Goal: Task Accomplishment & Management: Use online tool/utility

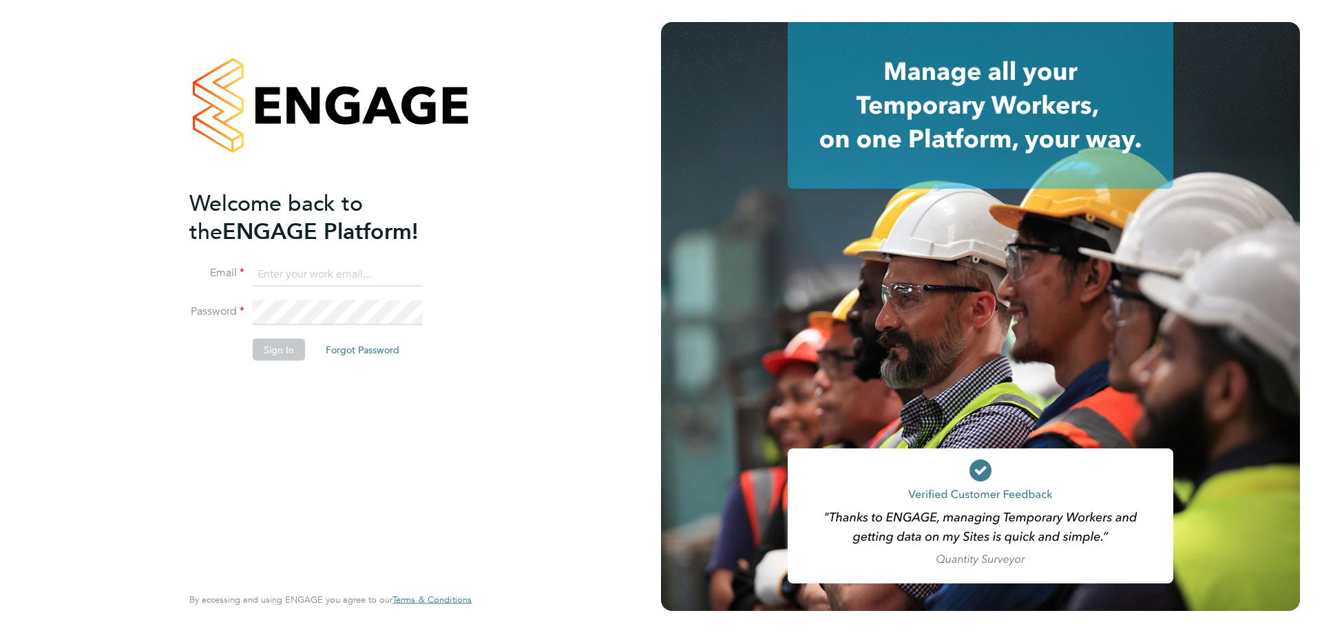
type input "[PERSON_NAME][EMAIL_ADDRESS][DOMAIN_NAME]"
click at [281, 348] on button "Sign In" at bounding box center [279, 349] width 52 height 22
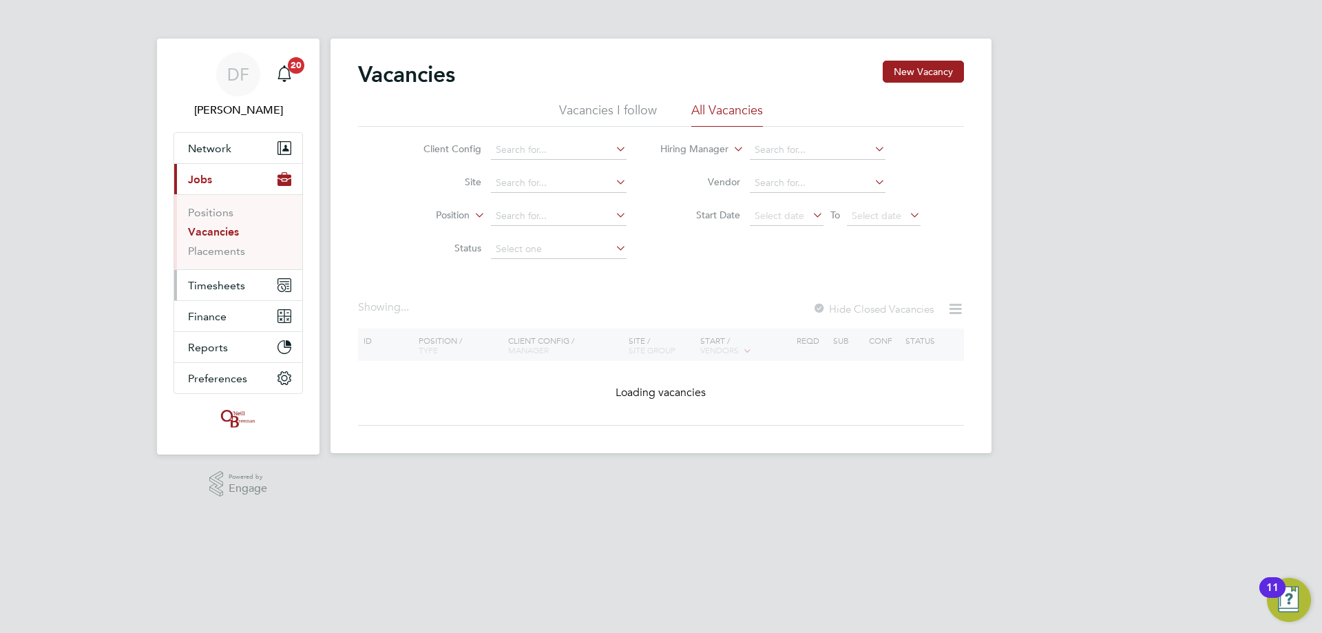
click at [224, 285] on span "Timesheets" at bounding box center [216, 285] width 57 height 13
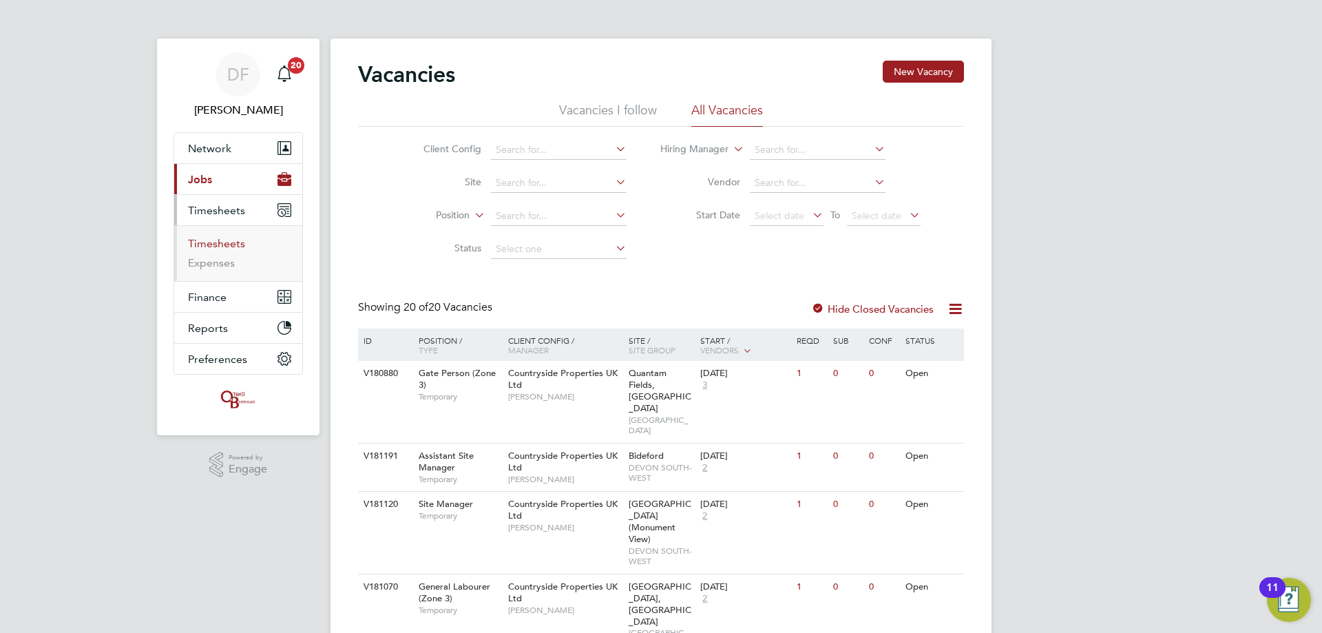
click at [234, 246] on link "Timesheets" at bounding box center [216, 243] width 57 height 13
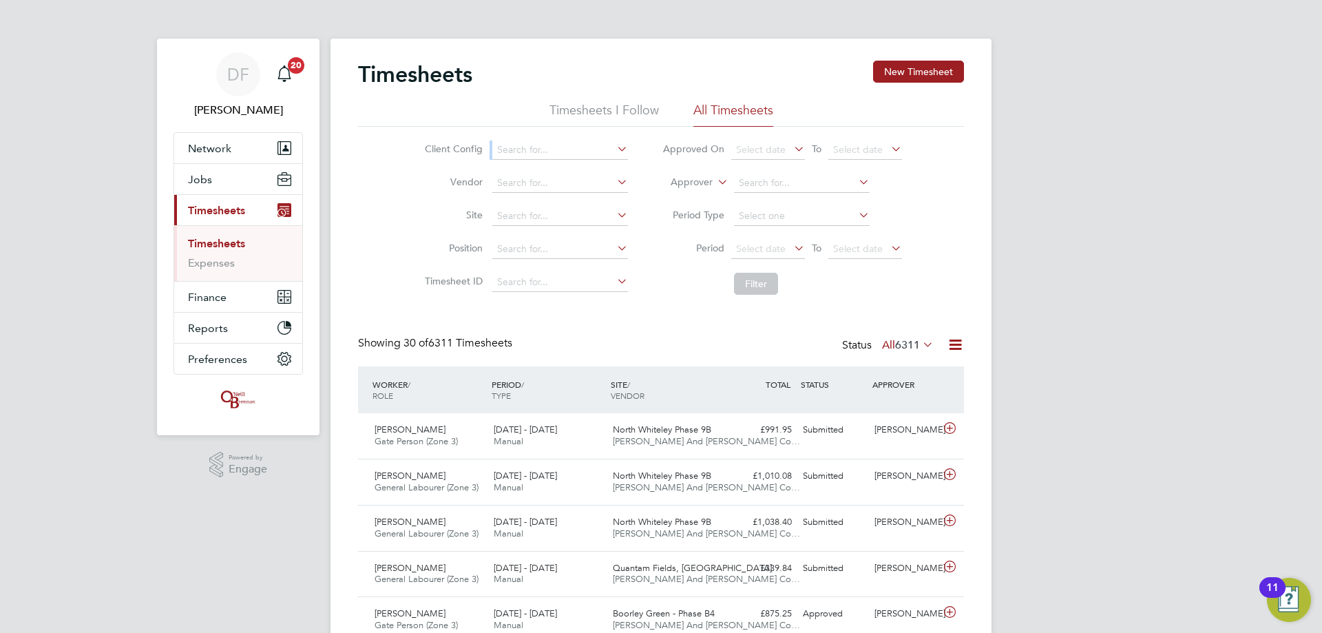
click at [502, 133] on div "Client Config Vendor Site Position Timesheet ID Approved On Select date To Sele…" at bounding box center [661, 214] width 606 height 175
click at [904, 63] on button "New Timesheet" at bounding box center [918, 72] width 91 height 22
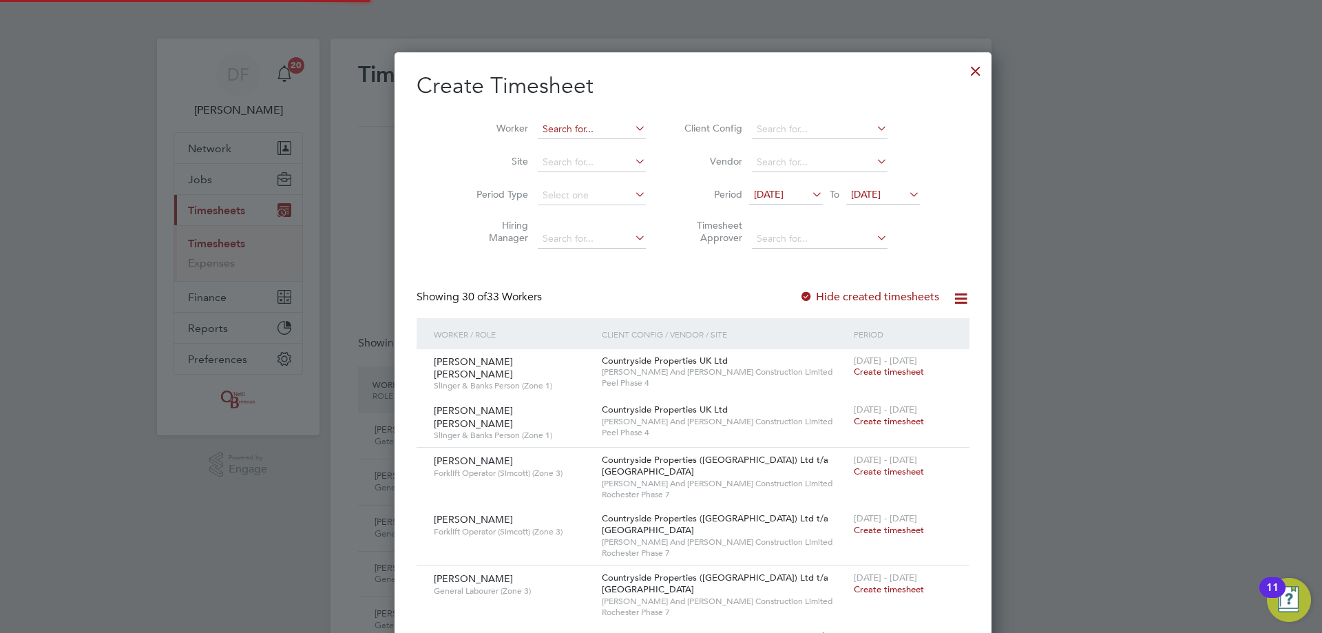
click at [550, 128] on input at bounding box center [592, 129] width 108 height 19
click at [570, 138] on li "[PERSON_NAME]" at bounding box center [590, 147] width 170 height 19
type input "[PERSON_NAME]"
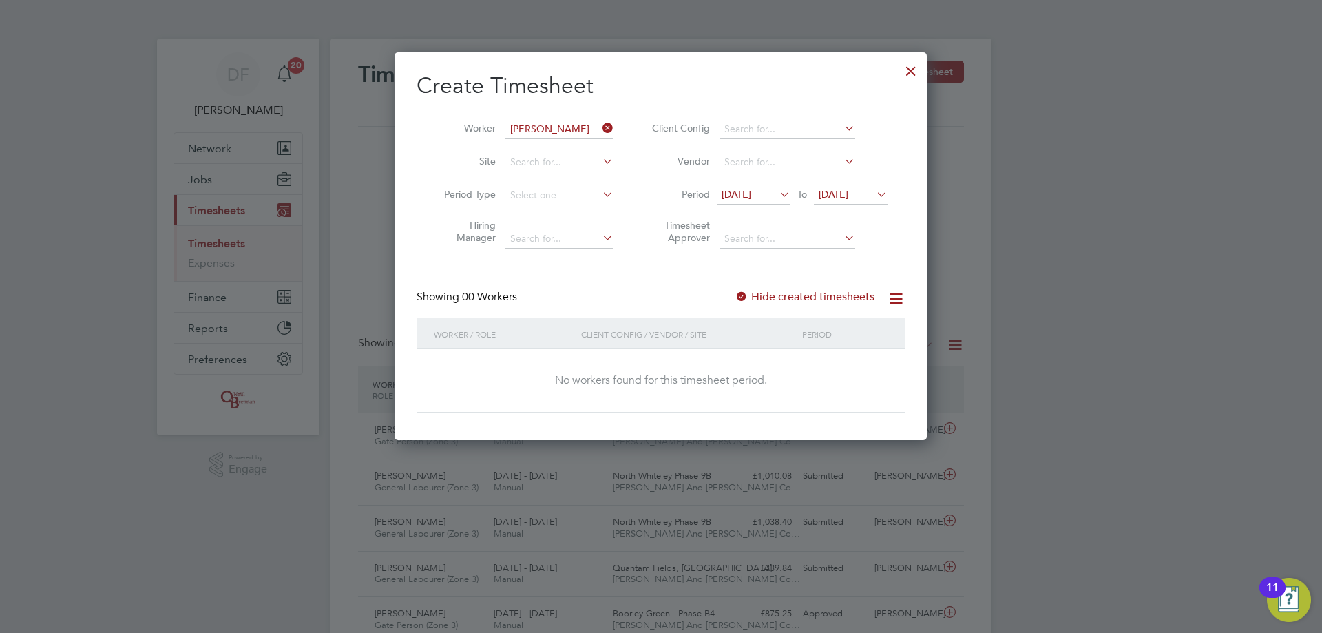
click at [752, 298] on label "Hide created timesheets" at bounding box center [804, 297] width 140 height 14
click at [754, 297] on label "Hide created timesheets" at bounding box center [804, 297] width 140 height 14
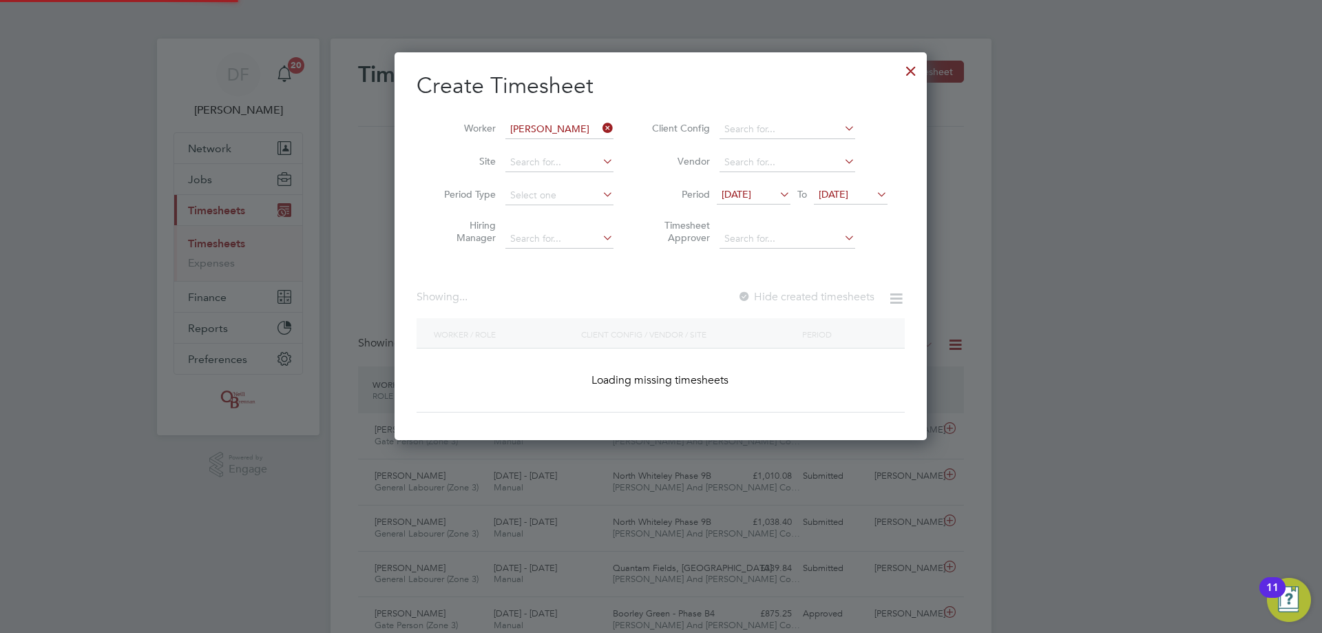
click at [754, 297] on label "Hide created timesheets" at bounding box center [805, 297] width 137 height 14
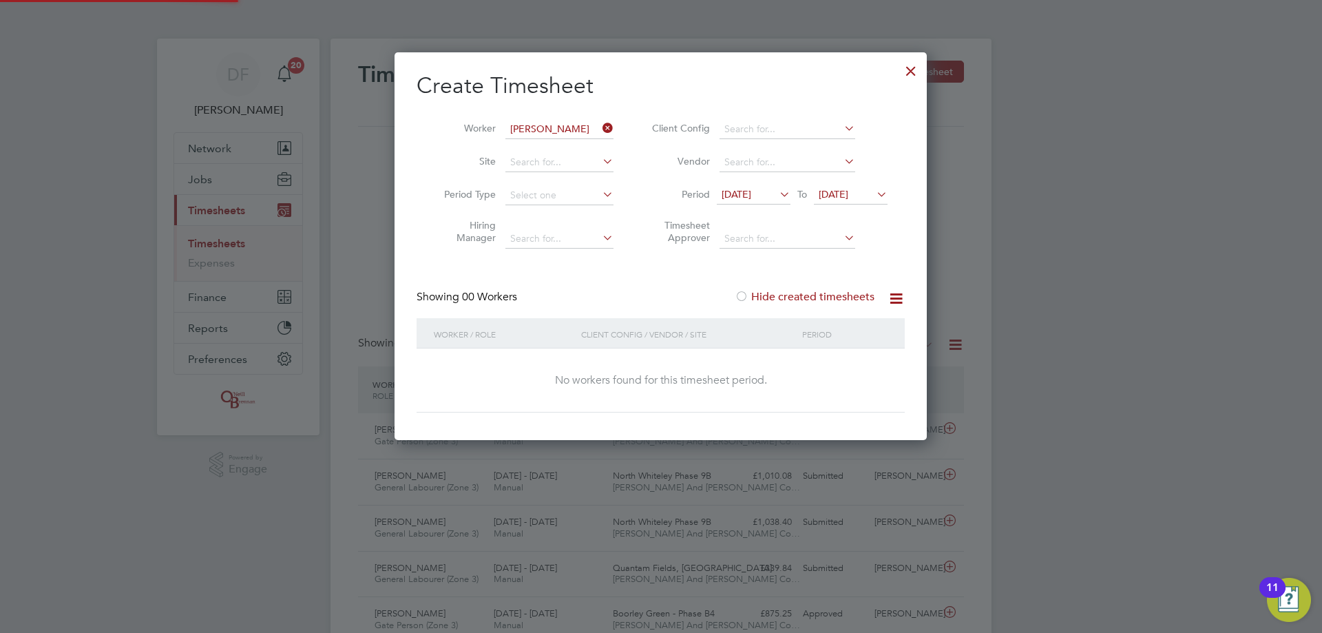
click at [754, 297] on label "Hide created timesheets" at bounding box center [804, 297] width 140 height 14
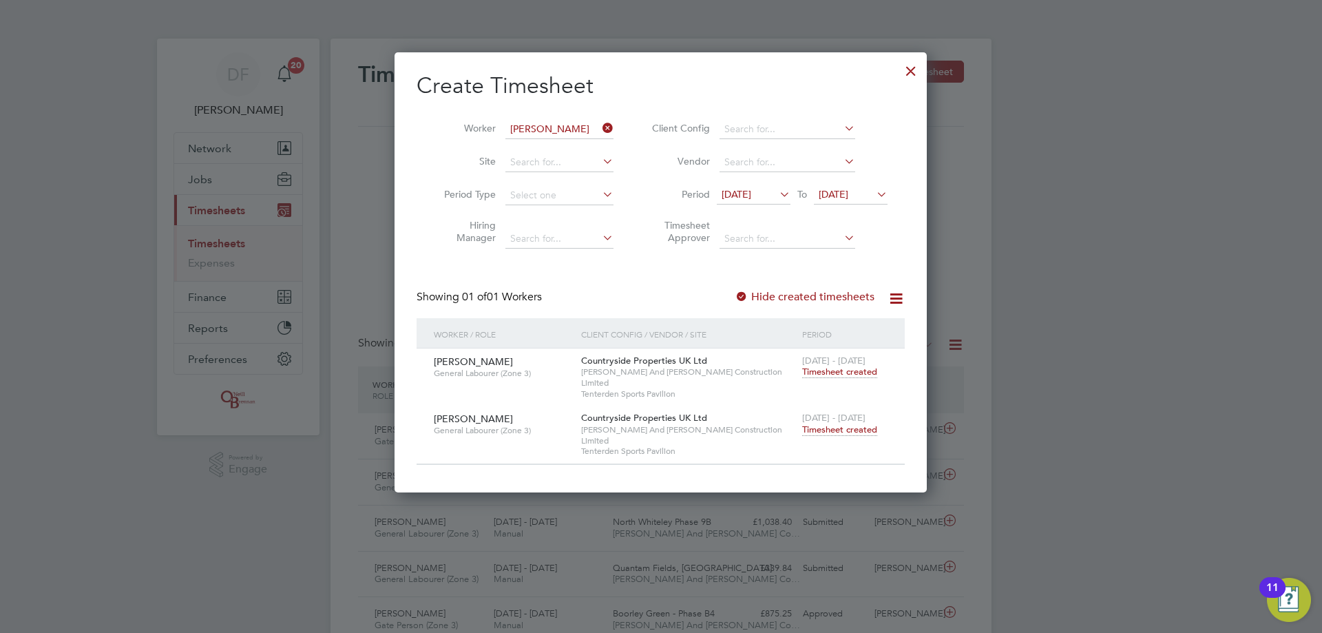
click at [833, 423] on span "Timesheet created" at bounding box center [839, 429] width 75 height 12
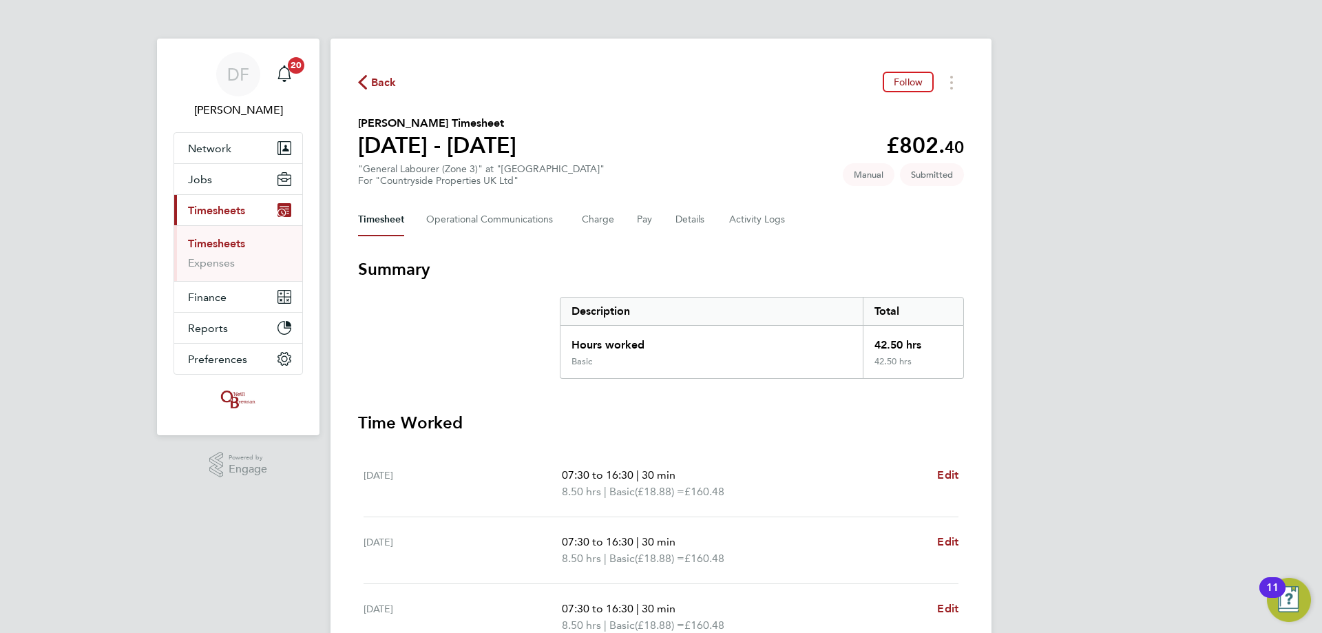
click at [373, 72] on div "Back Follow" at bounding box center [661, 82] width 606 height 21
click at [377, 78] on span "Back" at bounding box center [383, 82] width 25 height 17
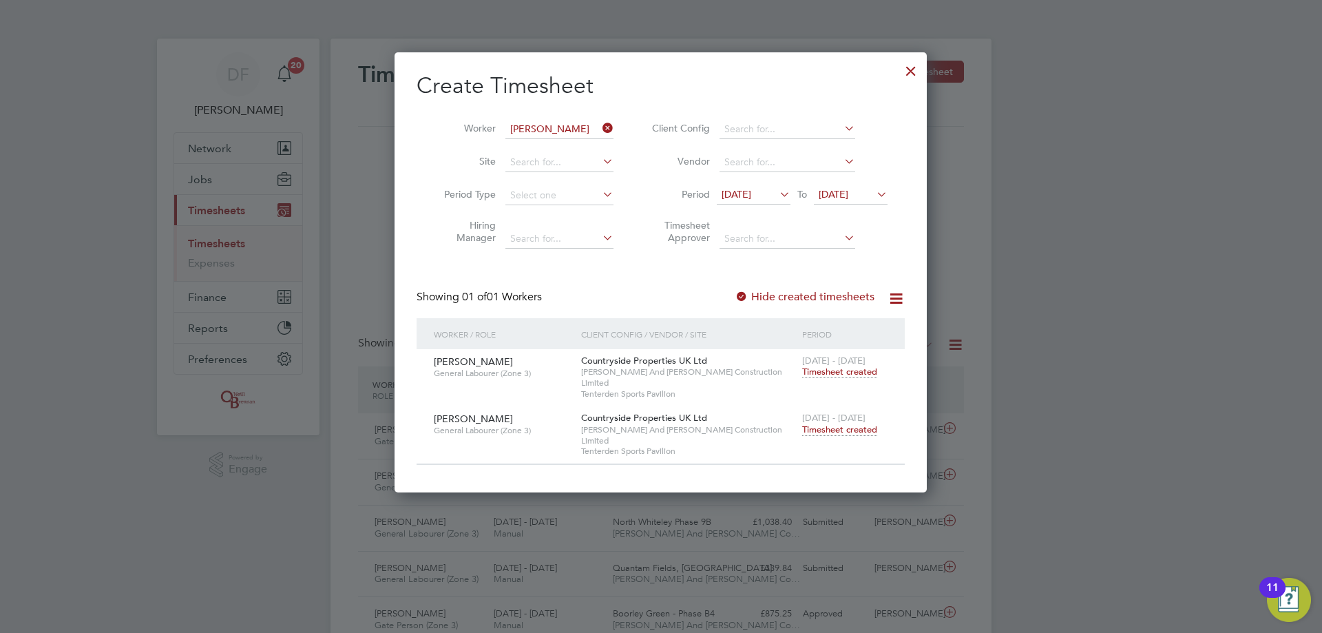
click at [600, 126] on icon at bounding box center [600, 127] width 0 height 19
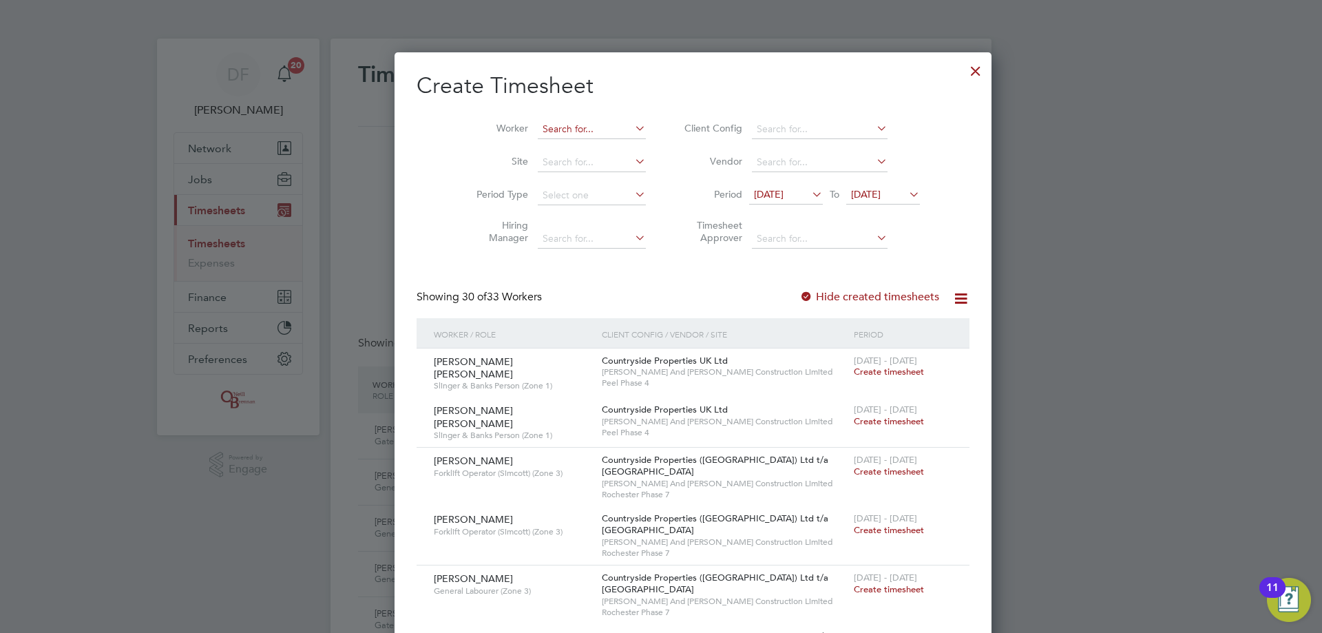
click at [538, 127] on input at bounding box center [592, 129] width 108 height 19
click at [558, 146] on li "[PERSON_NAME]" at bounding box center [608, 147] width 206 height 19
type input "[PERSON_NAME]"
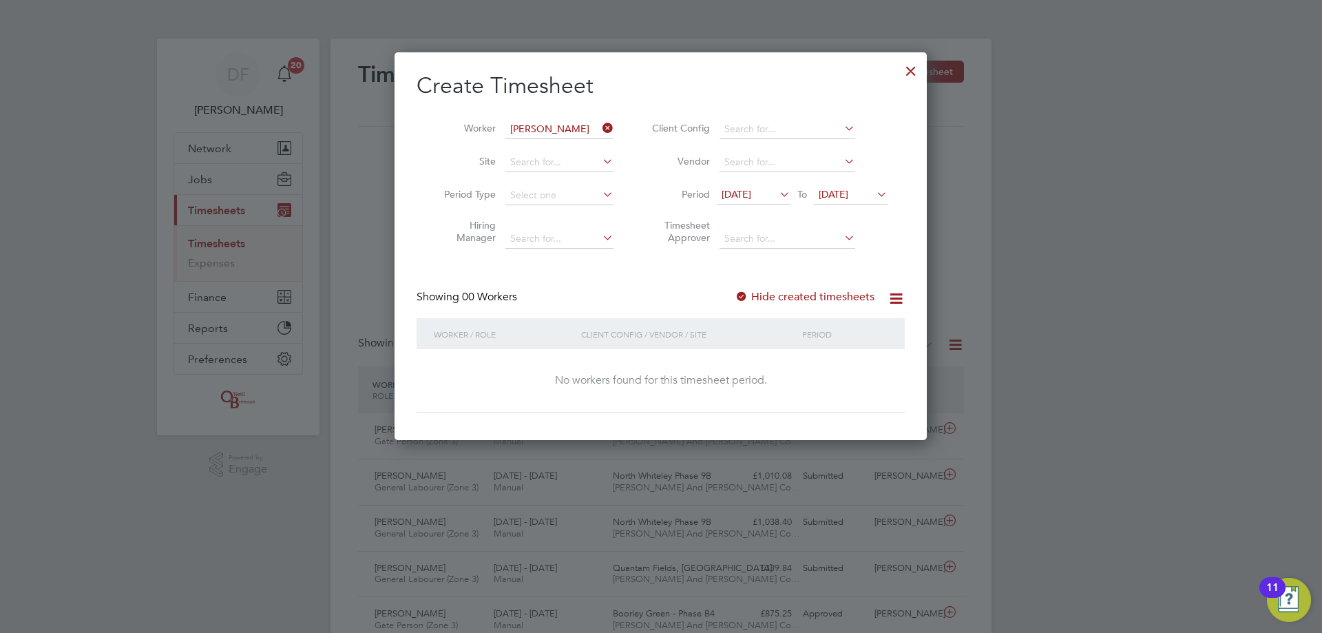
drag, startPoint x: 821, startPoint y: 308, endPoint x: 818, endPoint y: 299, distance: 10.0
click at [820, 306] on div "Showing 00 Workers Hide created timesheets" at bounding box center [660, 304] width 488 height 28
click at [818, 299] on label "Hide created timesheets" at bounding box center [804, 297] width 140 height 14
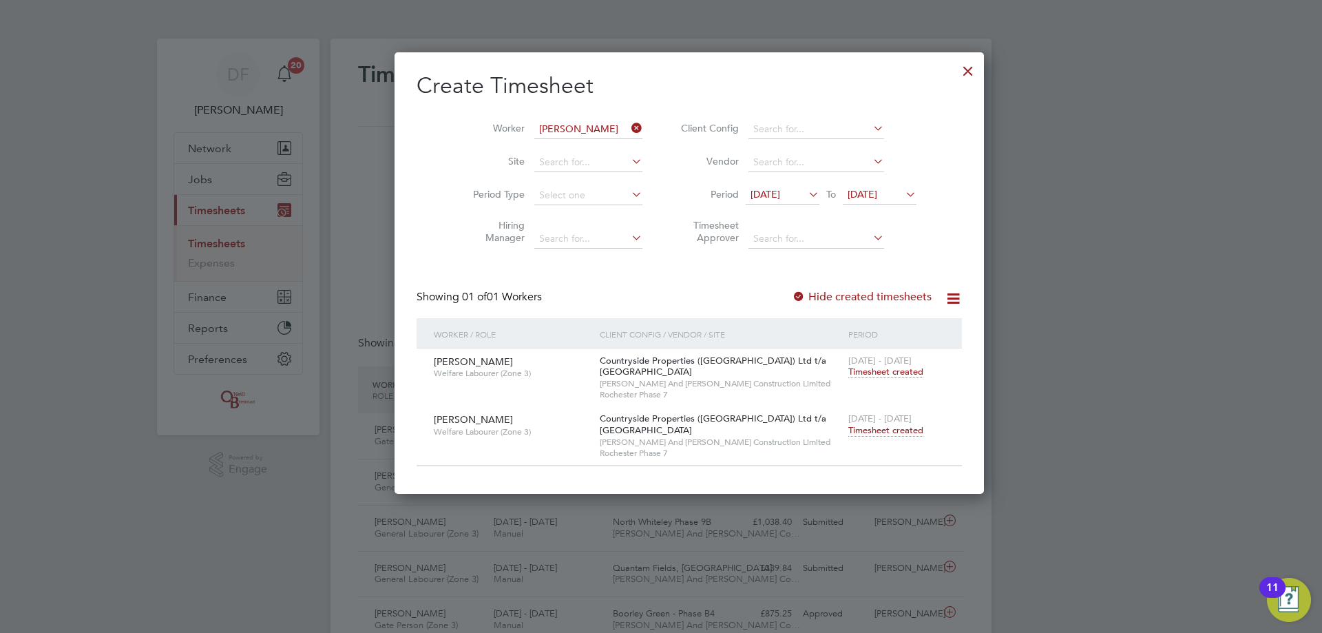
click at [848, 430] on span "Timesheet created" at bounding box center [885, 430] width 75 height 12
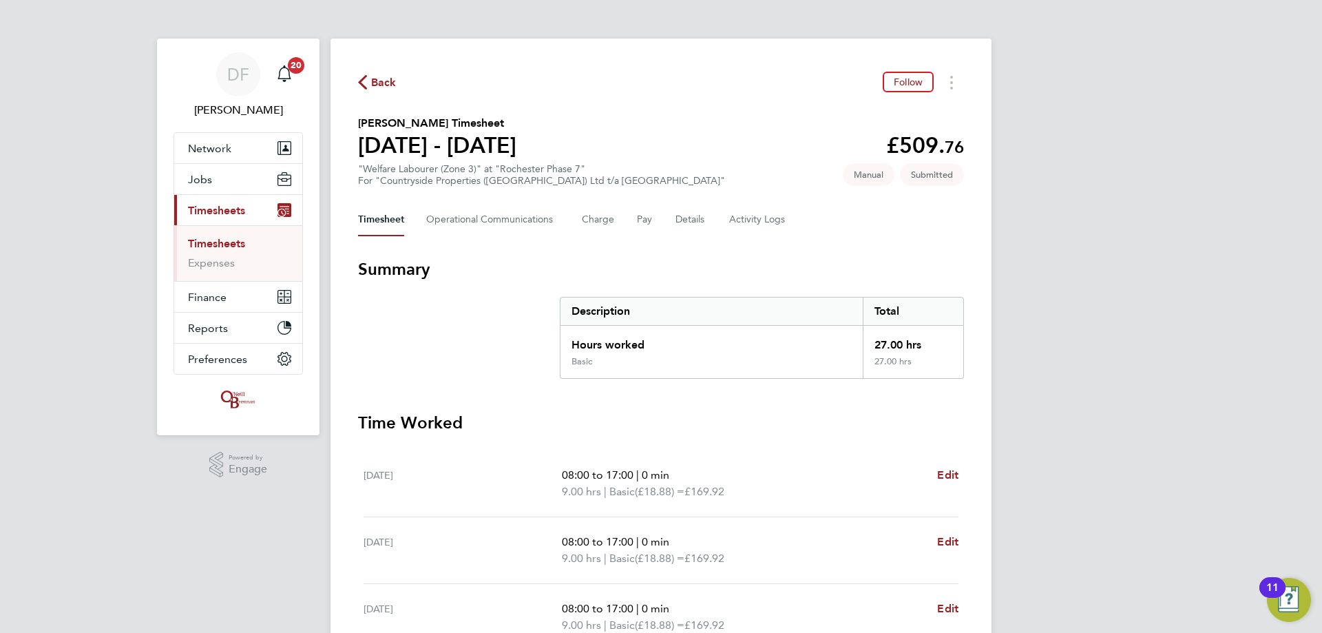
click at [371, 94] on div "Back Follow [PERSON_NAME] Timesheet [DATE] - [DATE] £509. 76 "Welfare Labourer …" at bounding box center [660, 444] width 661 height 811
click at [376, 83] on span "Back" at bounding box center [383, 82] width 25 height 17
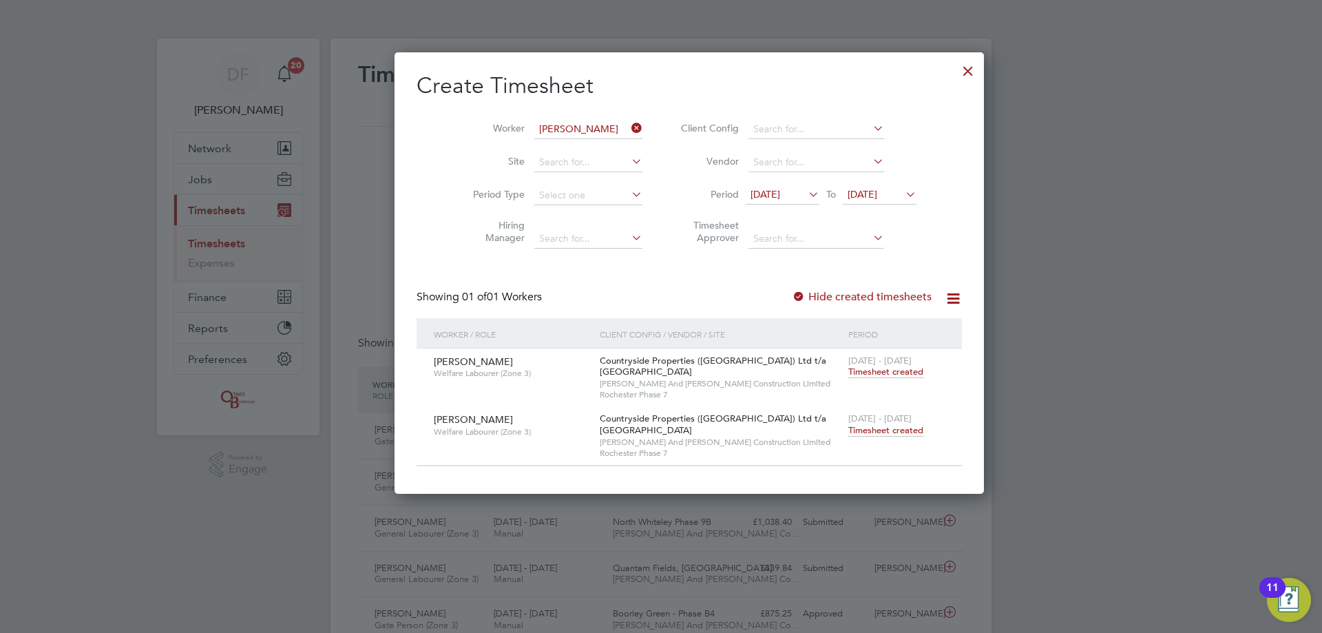
click at [628, 128] on icon at bounding box center [628, 127] width 0 height 19
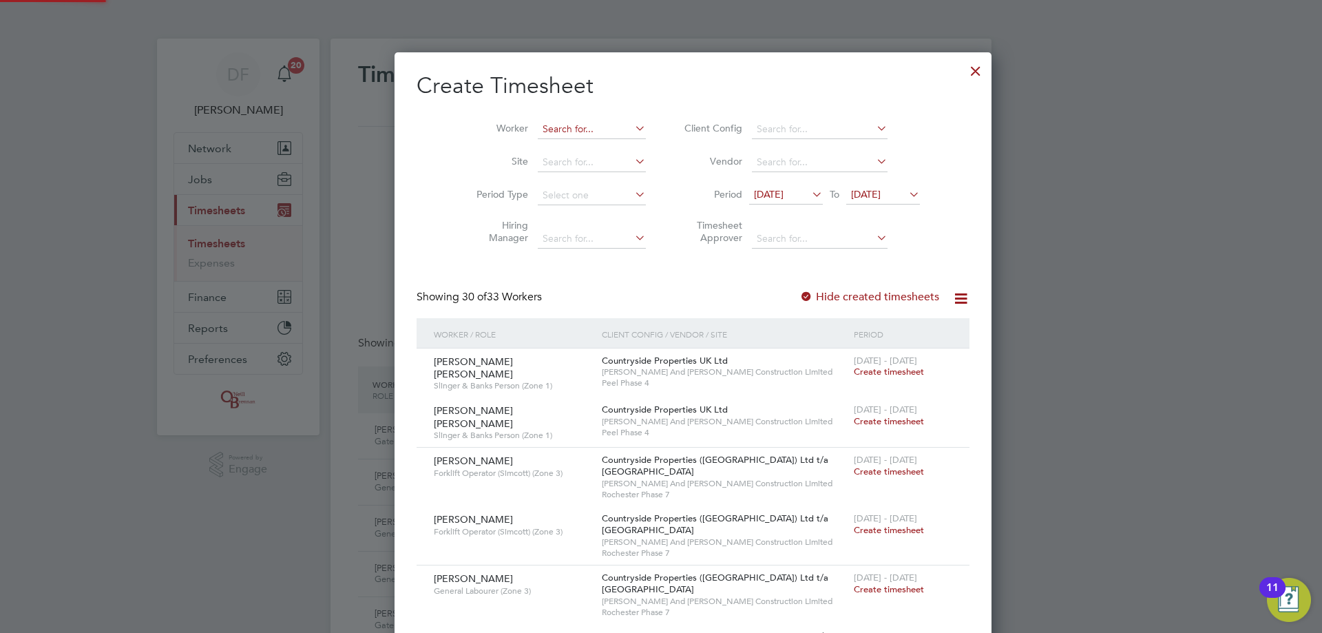
click at [540, 127] on input at bounding box center [592, 129] width 108 height 19
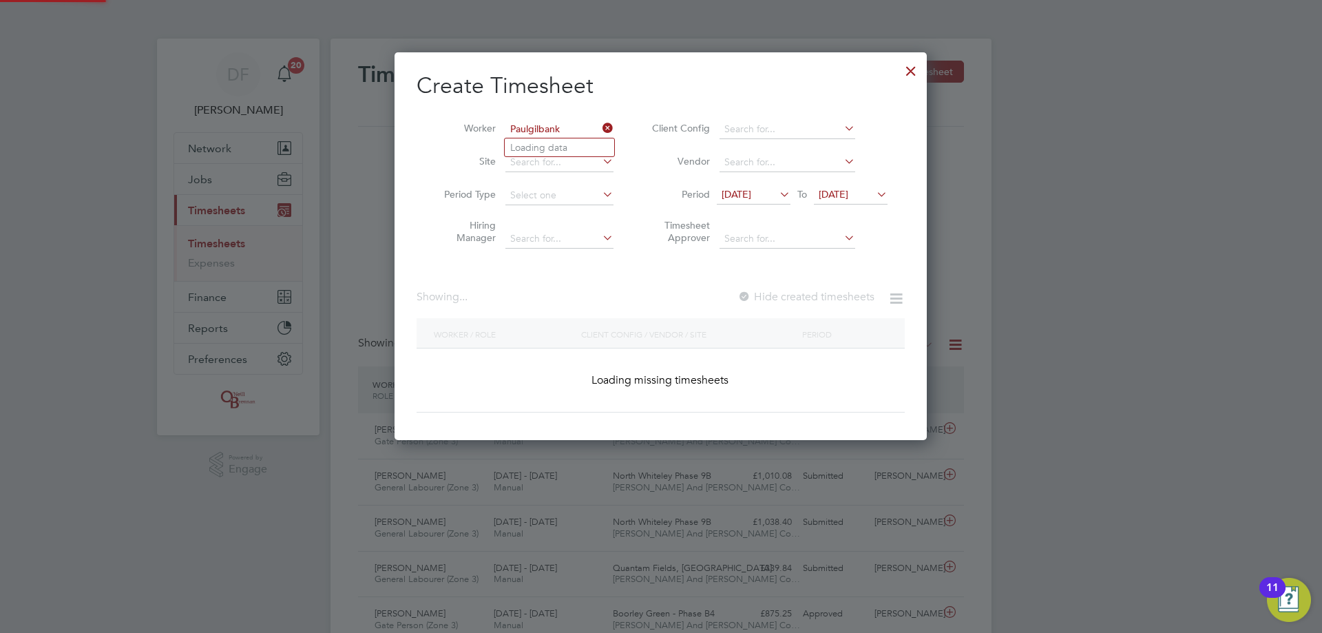
type input "[PERSON_NAME]"
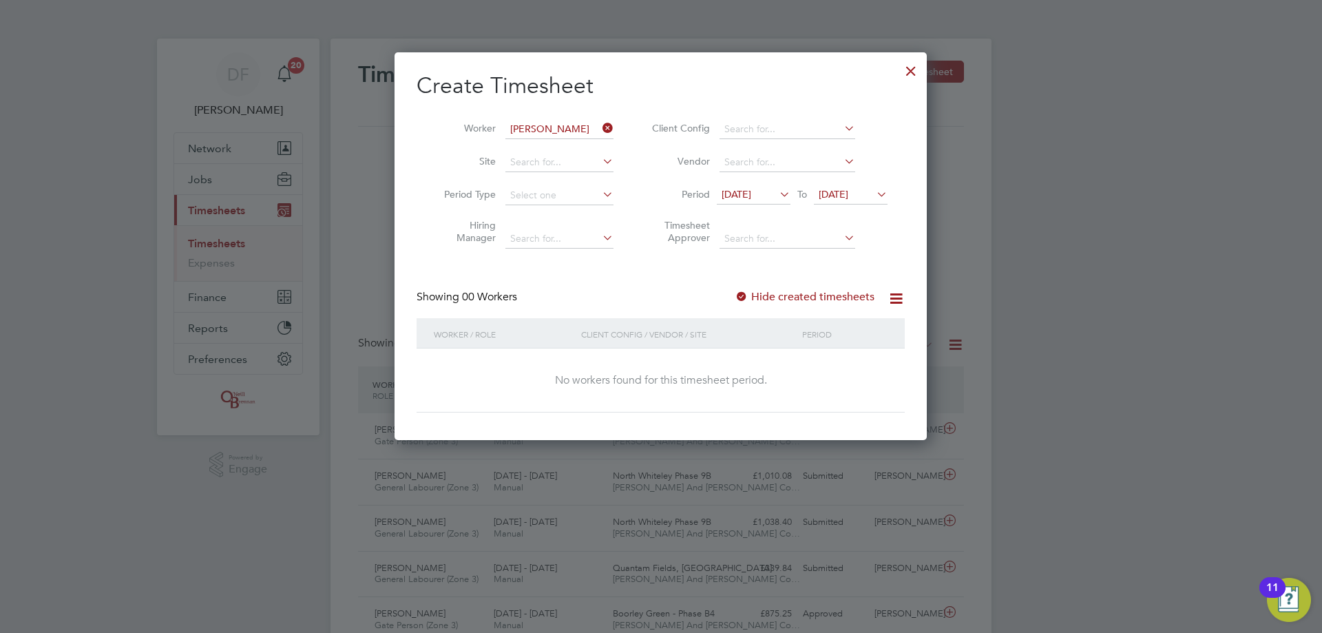
click at [794, 291] on label "Hide created timesheets" at bounding box center [804, 297] width 140 height 14
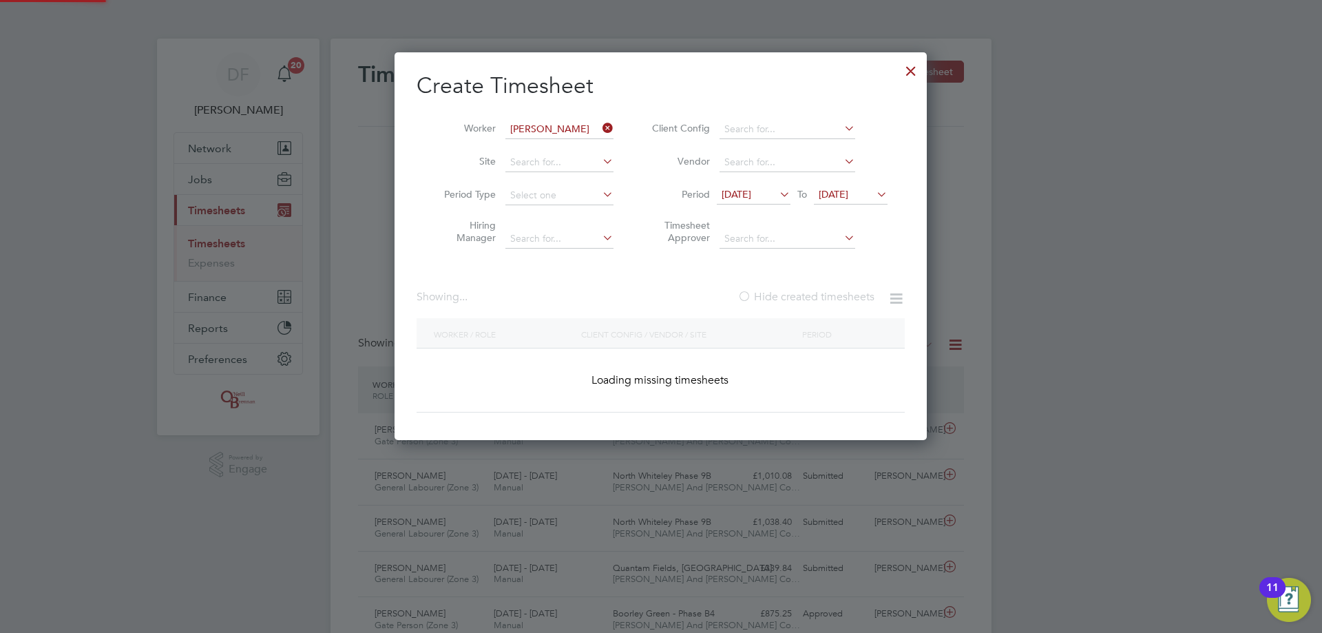
click at [794, 296] on label "Hide created timesheets" at bounding box center [805, 297] width 137 height 14
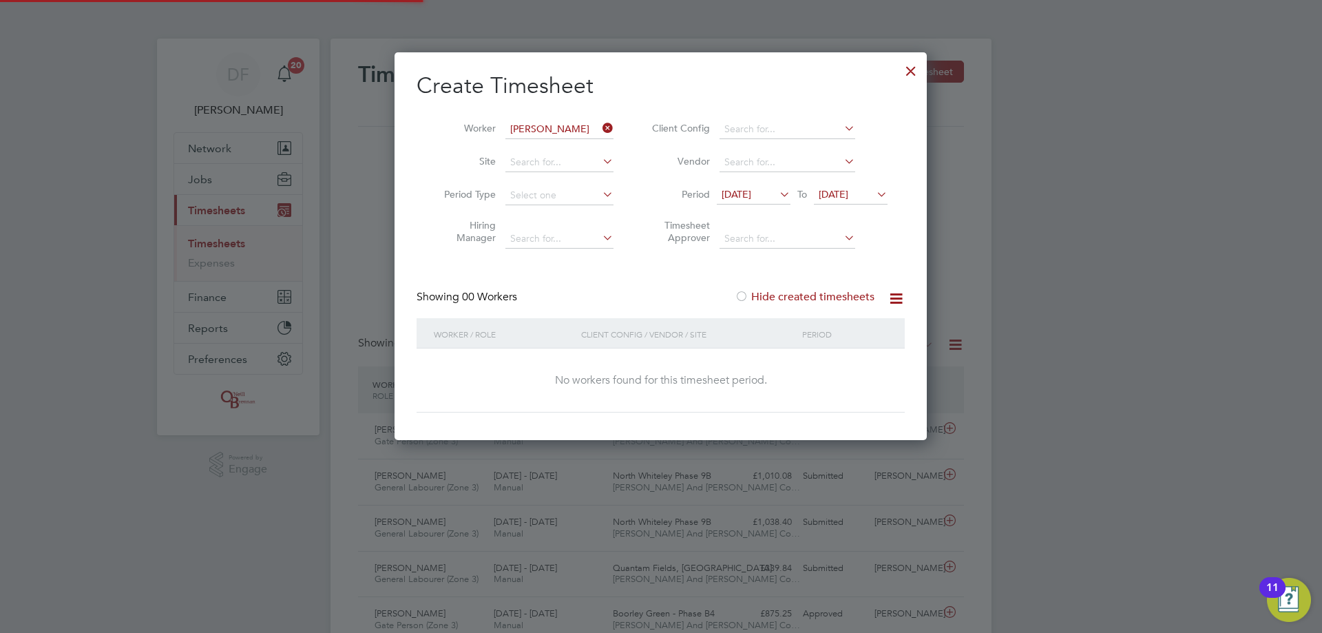
click at [794, 296] on label "Hide created timesheets" at bounding box center [804, 297] width 140 height 14
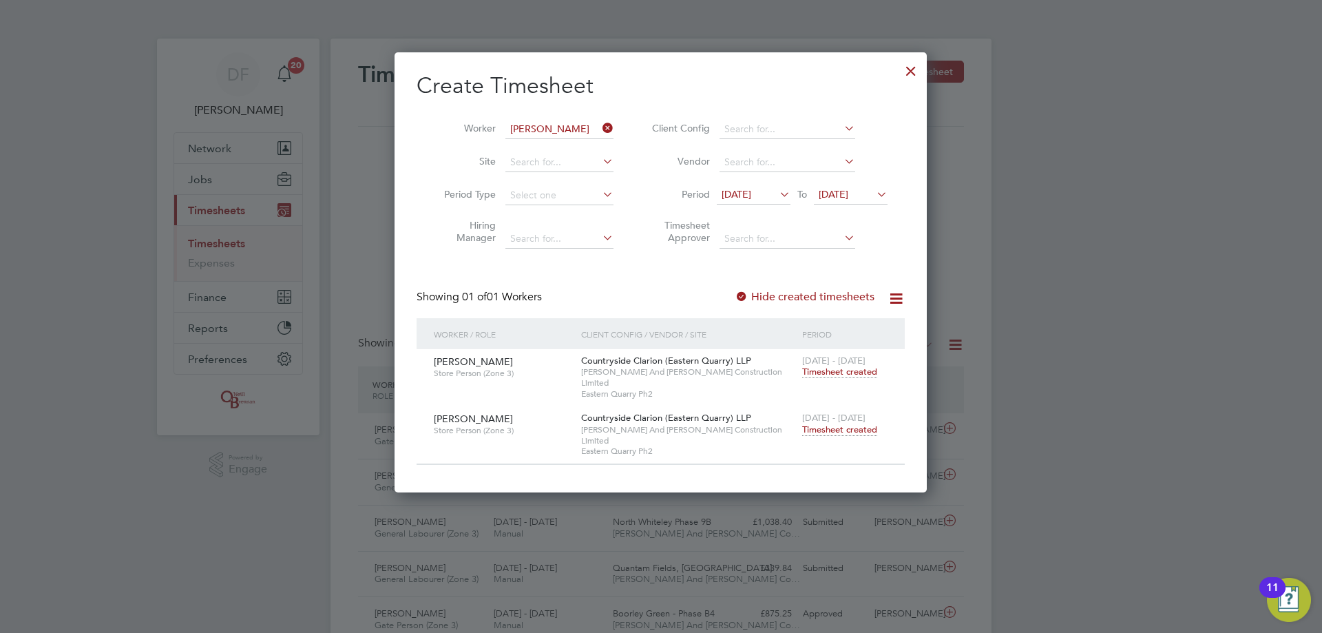
click at [858, 423] on span "Timesheet created" at bounding box center [839, 429] width 75 height 12
